Goal: Task Accomplishment & Management: Manage account settings

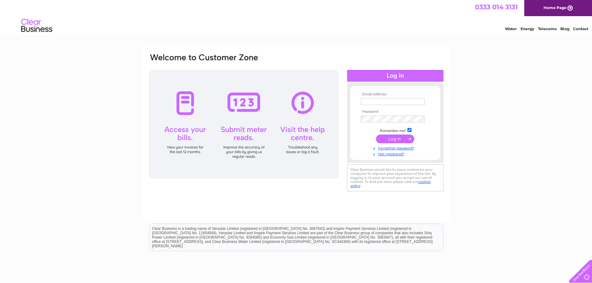
type input "[EMAIL_ADDRESS][DOMAIN_NAME]"
click at [390, 138] on input "submit" at bounding box center [395, 139] width 38 height 9
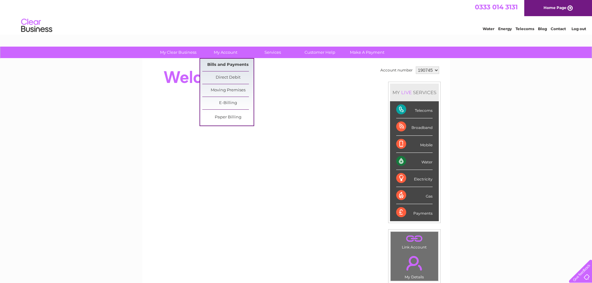
click at [222, 64] on link "Bills and Payments" at bounding box center [227, 65] width 51 height 12
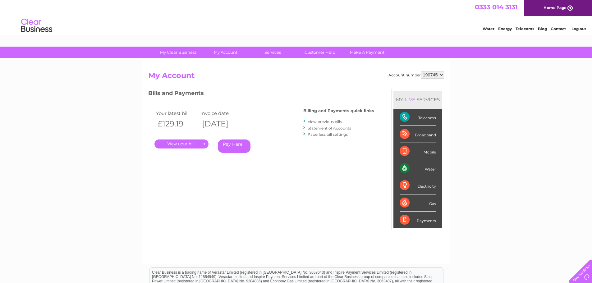
click at [174, 144] on link "." at bounding box center [181, 144] width 54 height 9
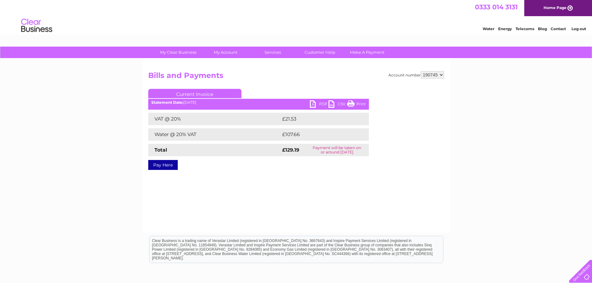
click at [321, 104] on link "PDF" at bounding box center [319, 104] width 19 height 9
